Goal: Task Accomplishment & Management: Manage account settings

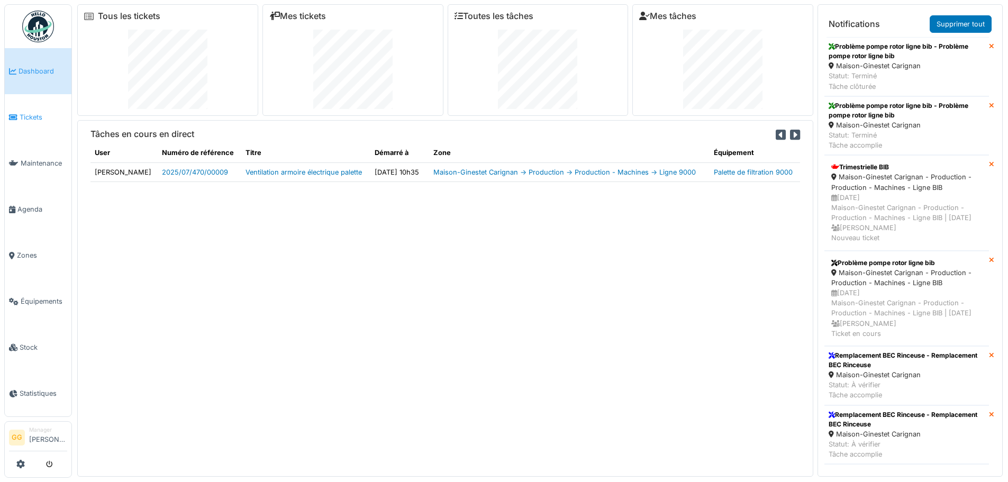
click at [24, 120] on span "Tickets" at bounding box center [44, 117] width 48 height 10
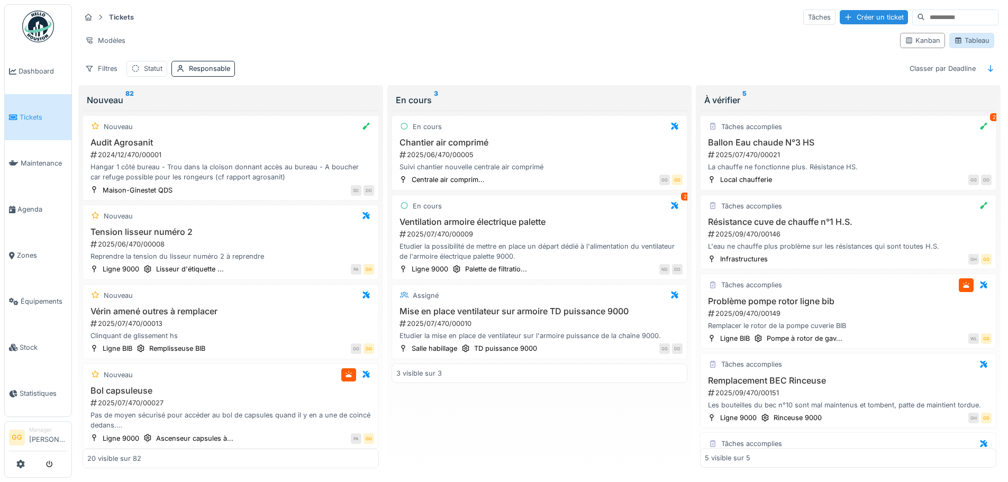
click at [963, 37] on div "Tableau" at bounding box center [971, 40] width 35 height 10
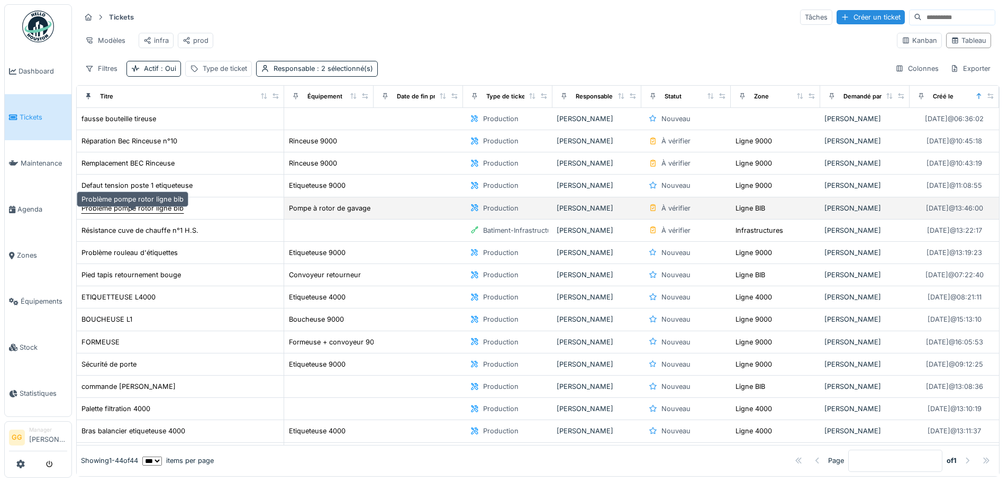
click at [155, 213] on div "Problème pompe rotor ligne bib" at bounding box center [132, 208] width 102 height 10
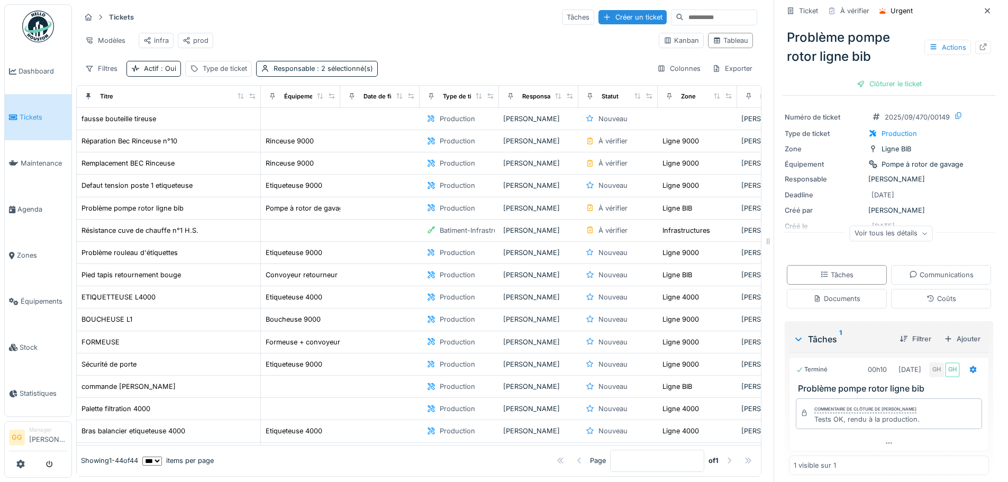
scroll to position [30, 0]
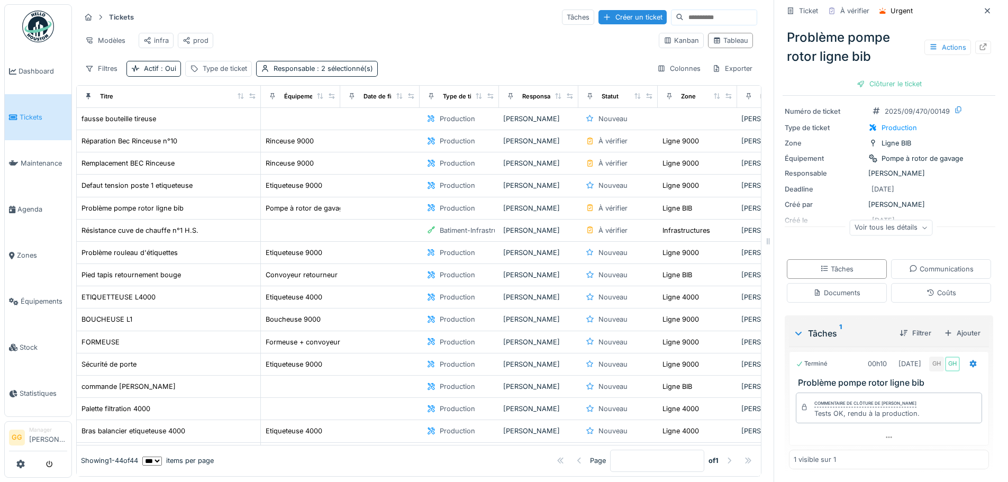
click at [905, 226] on div "Voir tous les détails" at bounding box center [890, 227] width 83 height 15
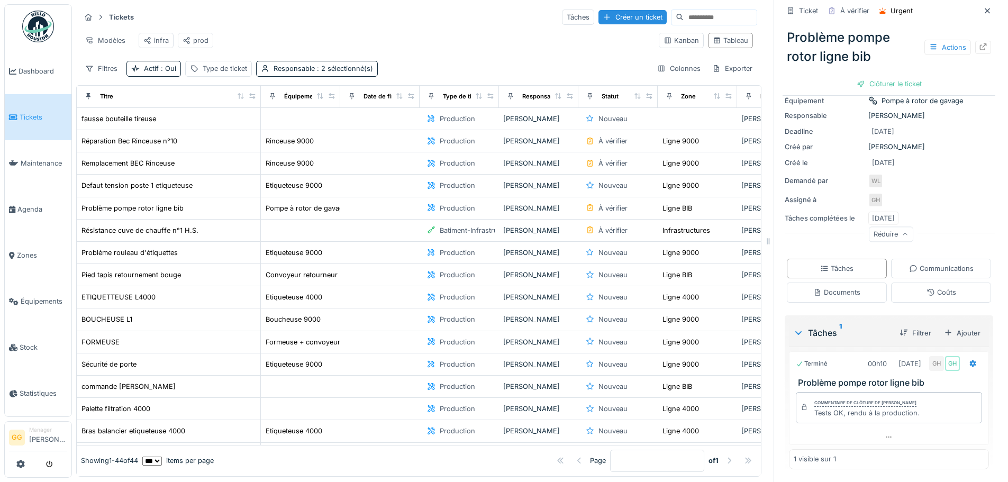
scroll to position [53, 0]
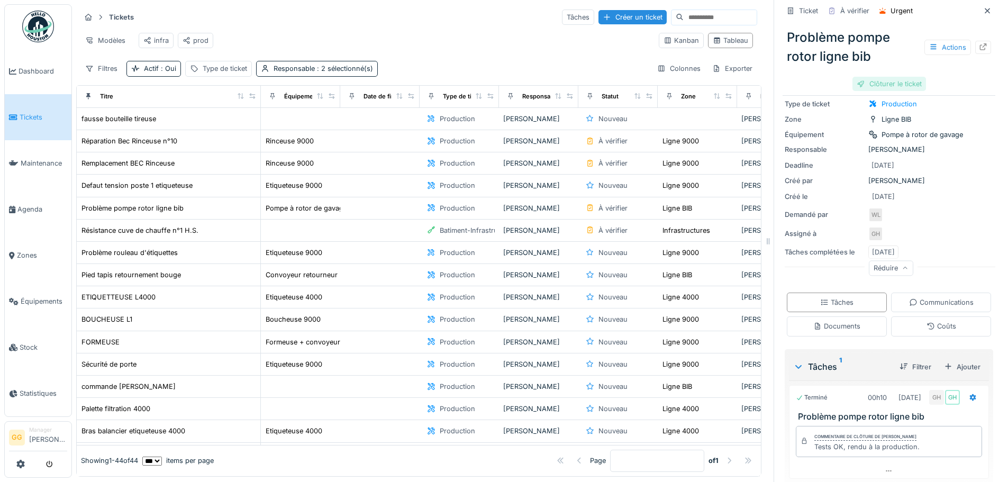
click at [872, 86] on div "Clôturer le ticket" at bounding box center [889, 84] width 74 height 14
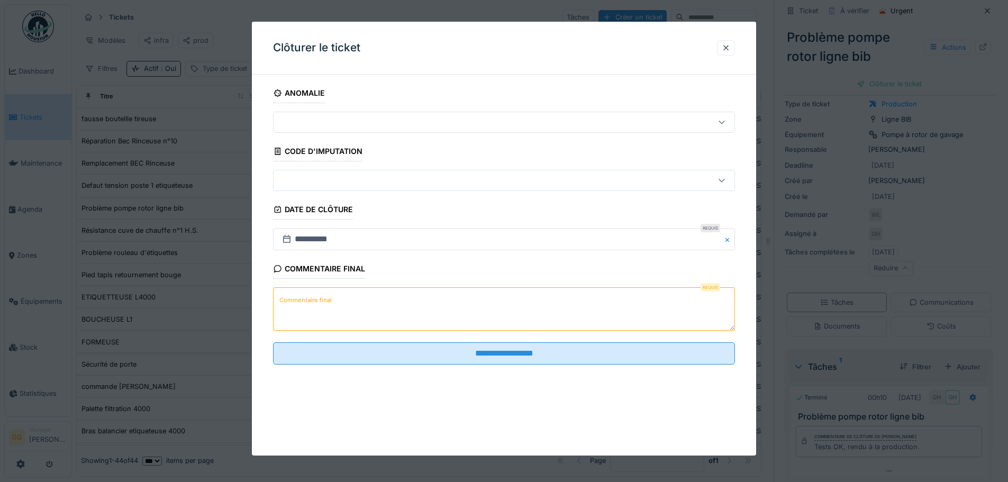
click at [350, 307] on textarea "Commentaire final" at bounding box center [504, 308] width 462 height 43
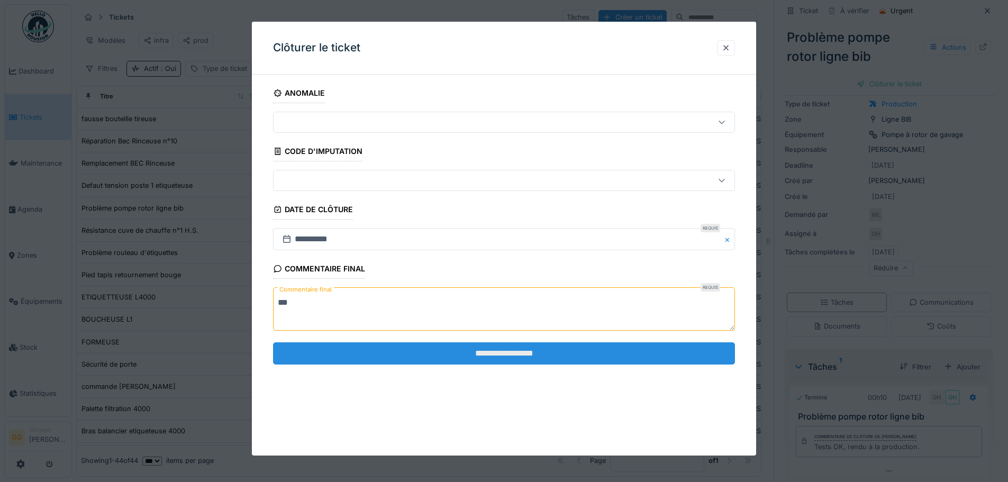
type textarea "***"
click at [449, 354] on input "**********" at bounding box center [504, 353] width 462 height 22
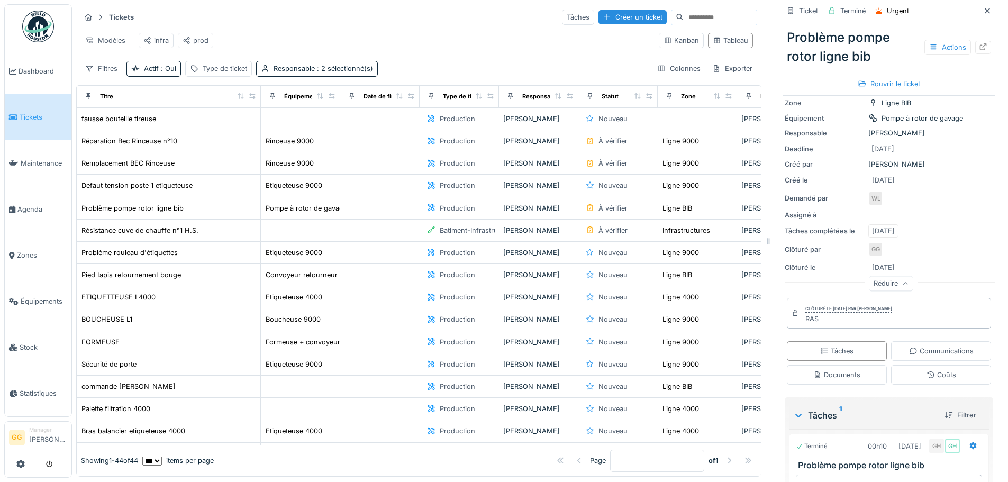
scroll to position [0, 0]
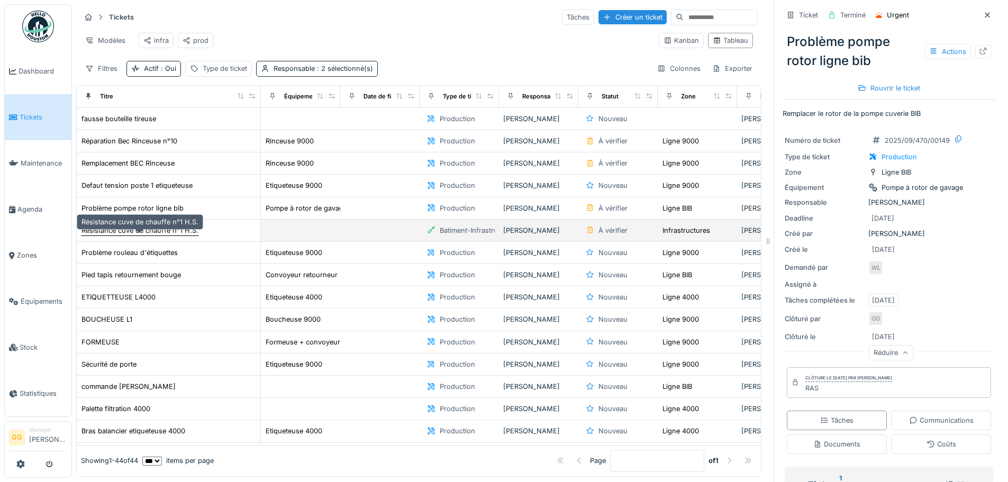
click at [173, 235] on div "Résistance cuve de chauffe n°1 H.S." at bounding box center [139, 230] width 117 height 10
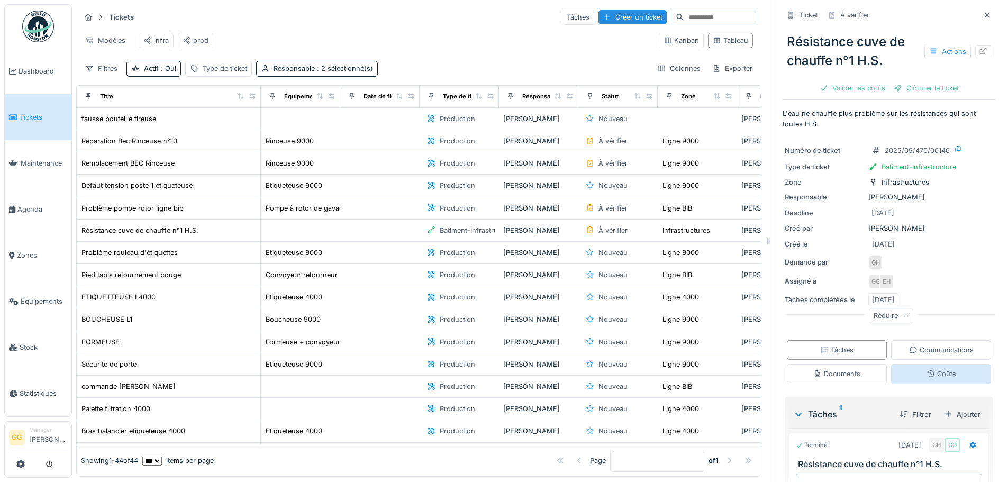
click at [929, 371] on div "Coûts" at bounding box center [941, 374] width 30 height 10
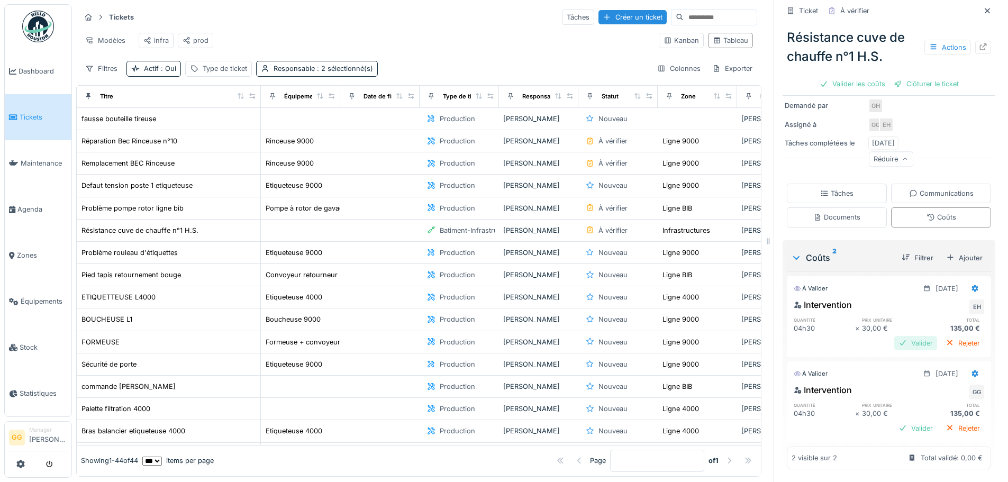
click at [894, 336] on div "Valider" at bounding box center [915, 343] width 43 height 14
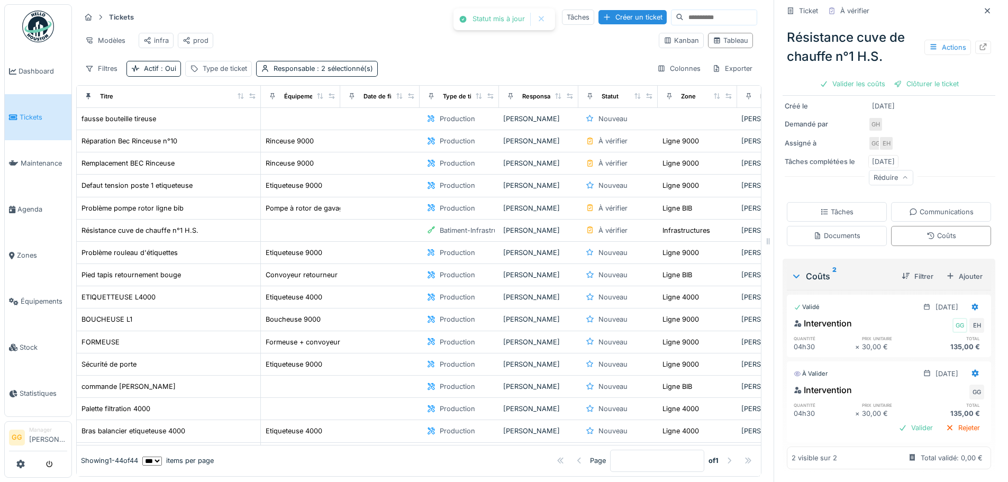
scroll to position [138, 0]
click at [901, 421] on div "Valider" at bounding box center [915, 428] width 43 height 14
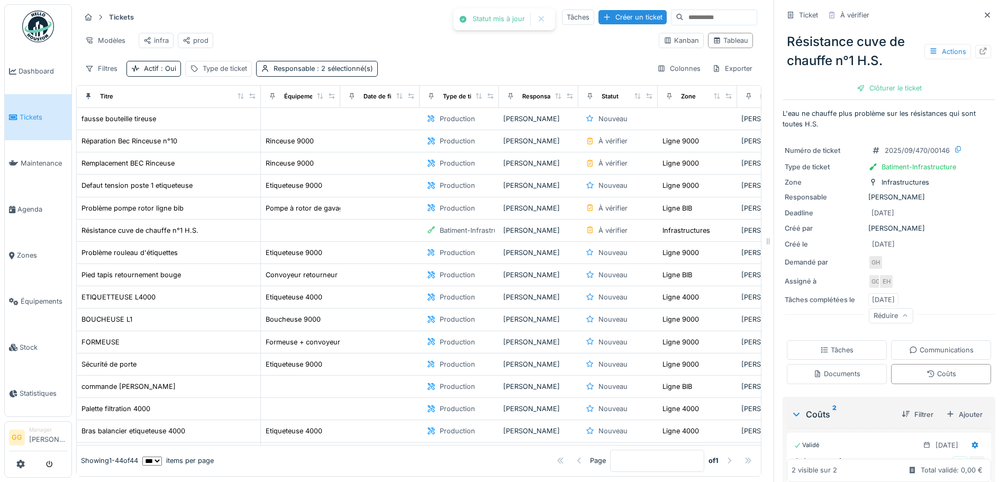
scroll to position [0, 0]
click at [856, 96] on div "Résistance cuve de chauffe n°1 H.S. Actions Clôturer le ticket" at bounding box center [888, 61] width 213 height 74
click at [857, 92] on div "Clôturer le ticket" at bounding box center [889, 88] width 74 height 14
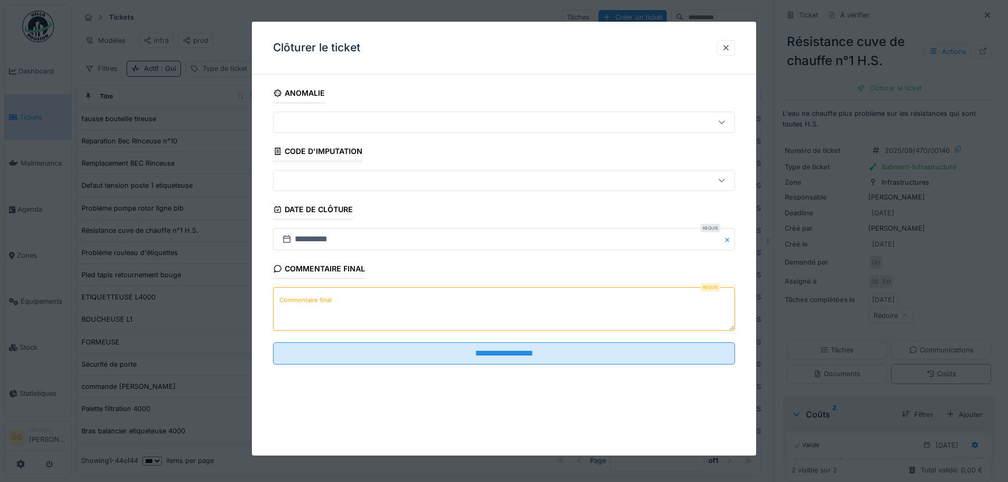
click at [538, 308] on textarea "Commentaire final" at bounding box center [504, 308] width 462 height 43
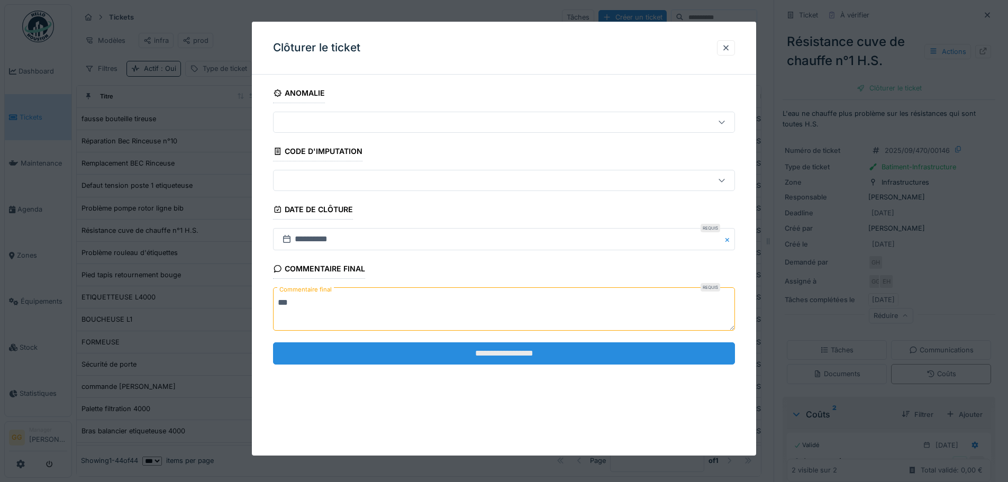
type textarea "***"
click at [559, 347] on input "**********" at bounding box center [504, 353] width 462 height 22
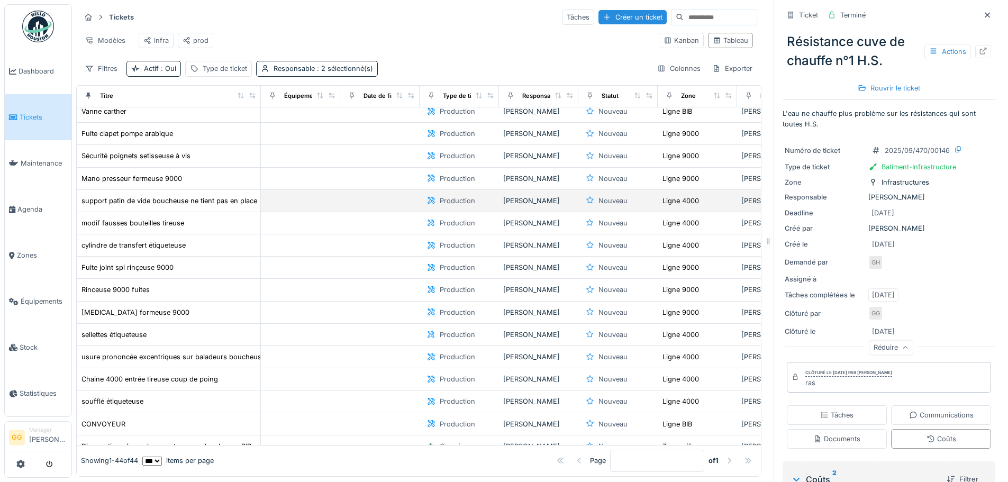
scroll to position [264, 0]
